Goal: Task Accomplishment & Management: Use online tool/utility

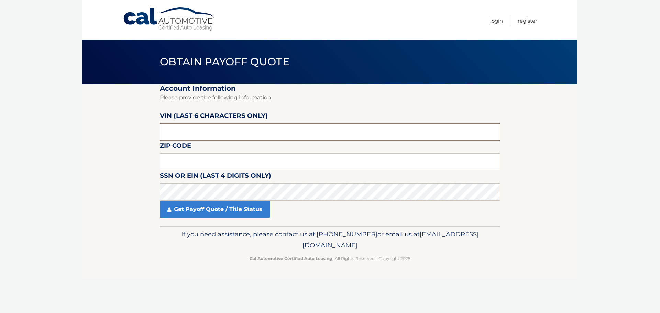
click at [213, 134] on input "text" at bounding box center [330, 131] width 341 height 17
drag, startPoint x: 195, startPoint y: 134, endPoint x: 126, endPoint y: 135, distance: 68.8
click at [129, 135] on section "Account Information Please provide the following information. [PERSON_NAME] (la…" at bounding box center [330, 155] width 495 height 142
type input "231762"
click at [214, 165] on input "text" at bounding box center [330, 161] width 341 height 17
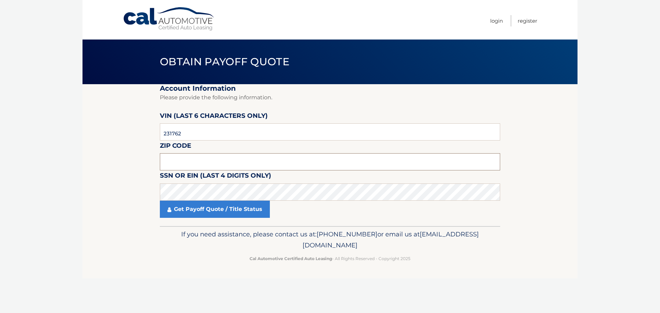
click at [207, 157] on input "text" at bounding box center [330, 161] width 341 height 17
type input "33175"
click at [90, 179] on section "Account Information Please provide the following information. [PERSON_NAME] (la…" at bounding box center [330, 155] width 495 height 142
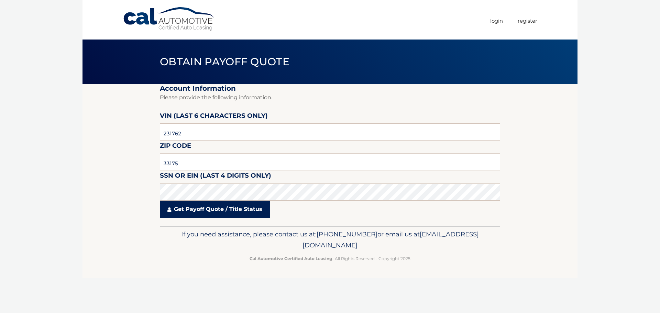
click at [204, 214] on link "Get Payoff Quote / Title Status" at bounding box center [215, 209] width 110 height 17
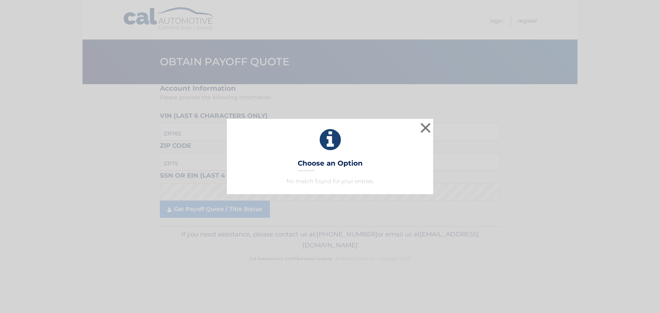
drag, startPoint x: 309, startPoint y: 148, endPoint x: 321, endPoint y: 164, distance: 20.6
click at [310, 148] on icon at bounding box center [330, 140] width 189 height 25
click at [323, 166] on h3 "Choose an Option" at bounding box center [330, 165] width 65 height 12
click at [423, 128] on button "×" at bounding box center [426, 128] width 14 height 14
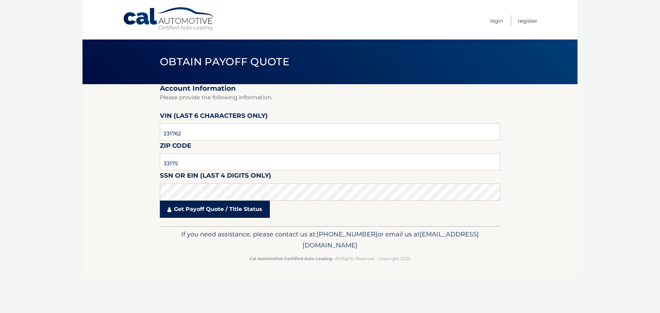
click at [206, 209] on link "Get Payoff Quote / Title Status" at bounding box center [215, 209] width 110 height 17
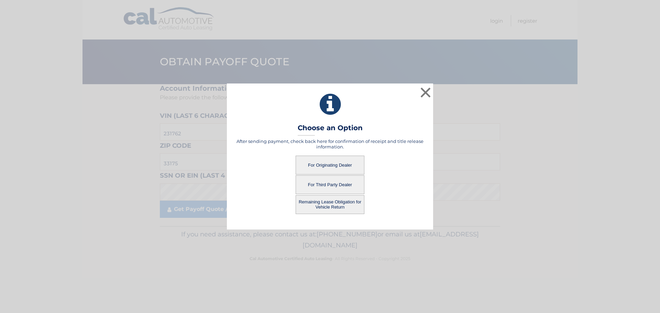
click at [342, 183] on button "For Third Party Dealer" at bounding box center [330, 184] width 69 height 19
click at [325, 183] on button "For Third Party Dealer" at bounding box center [330, 184] width 69 height 19
click at [324, 182] on button "For Third Party Dealer" at bounding box center [330, 184] width 69 height 19
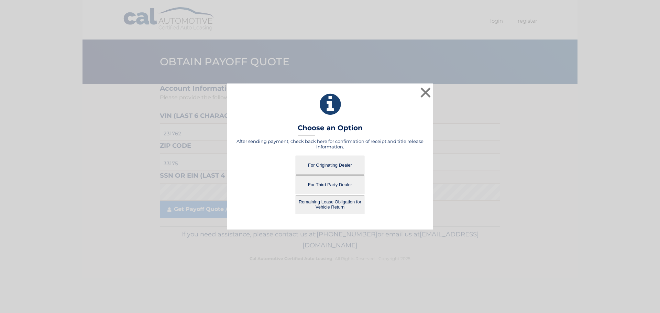
click at [324, 182] on button "For Third Party Dealer" at bounding box center [330, 184] width 69 height 19
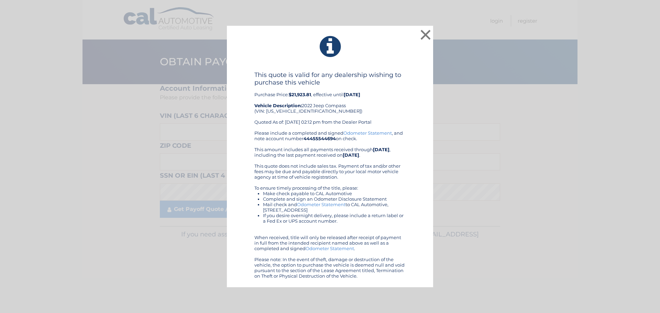
click at [378, 111] on div "This quote is valid for any dealership wishing to purchase this vehicle Purchas…" at bounding box center [330, 100] width 151 height 59
click at [423, 33] on button "×" at bounding box center [426, 35] width 14 height 14
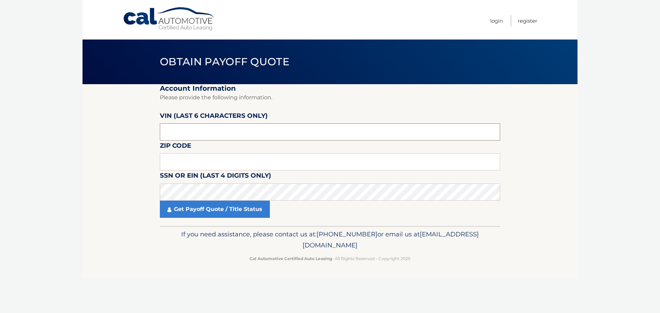
click at [213, 140] on input "text" at bounding box center [330, 131] width 341 height 17
click at [224, 160] on input "text" at bounding box center [330, 161] width 341 height 17
type input "33175"
click at [298, 220] on fieldset "Account Information Please provide the following information. [PERSON_NAME] (la…" at bounding box center [330, 155] width 341 height 142
click at [211, 130] on input "text" at bounding box center [330, 131] width 341 height 17
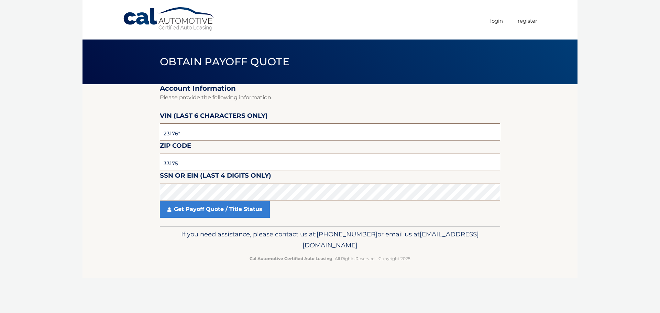
type input "231762"
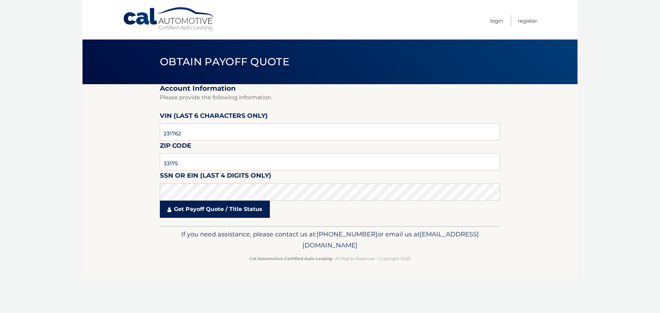
click at [203, 213] on link "Get Payoff Quote / Title Status" at bounding box center [215, 209] width 110 height 17
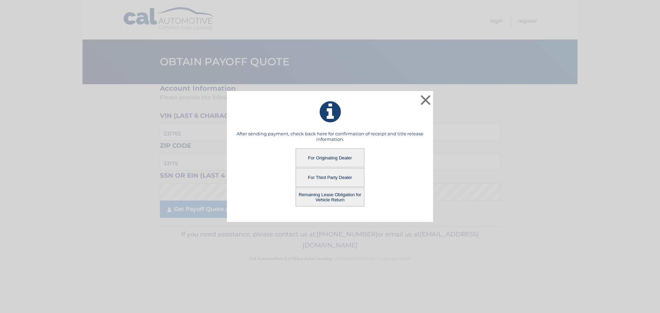
click at [322, 195] on button "Remaining Lease Obligation for Vehicle Return" at bounding box center [330, 197] width 69 height 19
click at [326, 196] on button "Remaining Lease Obligation for Vehicle Return" at bounding box center [330, 197] width 69 height 19
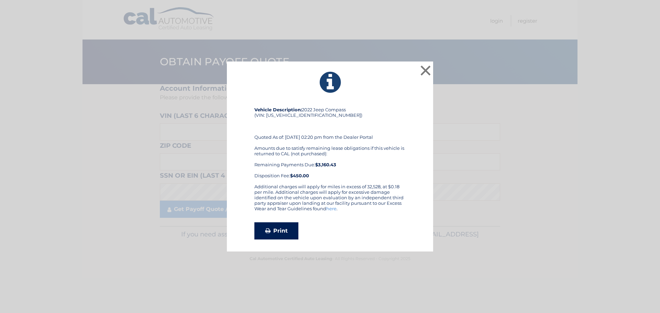
click at [288, 229] on link "Print" at bounding box center [277, 231] width 44 height 17
